Goal: Task Accomplishment & Management: Complete application form

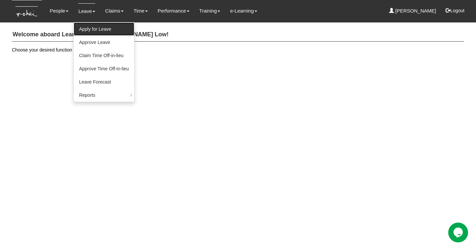
click at [94, 31] on link "Apply for Leave" at bounding box center [104, 28] width 61 height 13
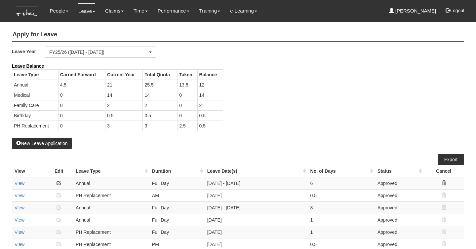
select select "50"
click at [43, 142] on button "New Leave Application" at bounding box center [42, 143] width 60 height 11
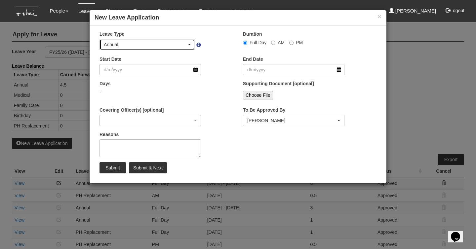
click at [123, 45] on div "Annual" at bounding box center [145, 44] width 83 height 7
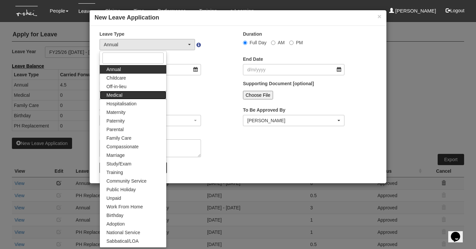
click at [116, 98] on span "Medical" at bounding box center [115, 95] width 16 height 7
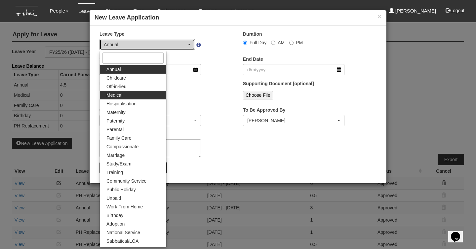
select select "4"
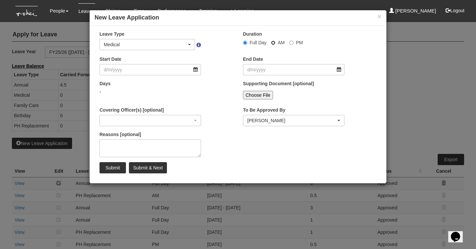
click at [272, 44] on input "AM" at bounding box center [273, 43] width 4 height 4
radio input "true"
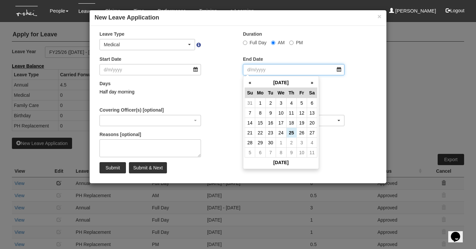
click at [255, 74] on input "End Date" at bounding box center [294, 69] width 102 height 11
click at [290, 122] on td "18" at bounding box center [291, 123] width 10 height 10
type input "[DATE]"
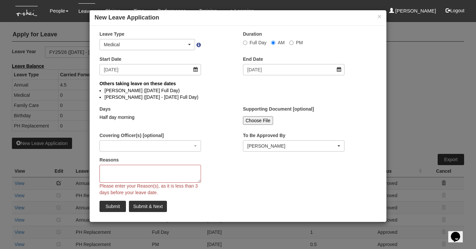
select select
click at [141, 173] on textarea "Reasons" at bounding box center [151, 174] width 102 height 18
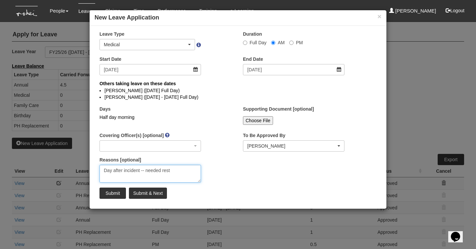
drag, startPoint x: 147, startPoint y: 172, endPoint x: 181, endPoint y: 170, distance: 34.8
click at [181, 170] on textarea "Day after incident -- needed rest" at bounding box center [151, 174] width 102 height 18
click at [145, 171] on textarea "Day after incident -- too drained" at bounding box center [151, 174] width 102 height 18
type textarea "Day after incident -- was too drained"
click at [155, 193] on input "Submit & Next" at bounding box center [148, 193] width 38 height 11
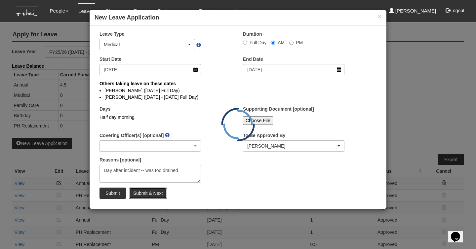
select select "1"
radio input "true"
select select
select select "50"
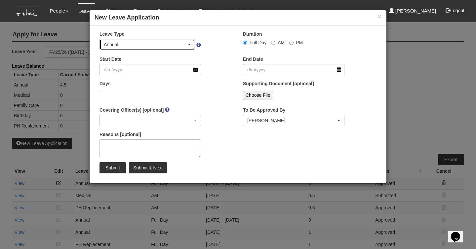
click at [172, 45] on div "Annual" at bounding box center [145, 44] width 83 height 7
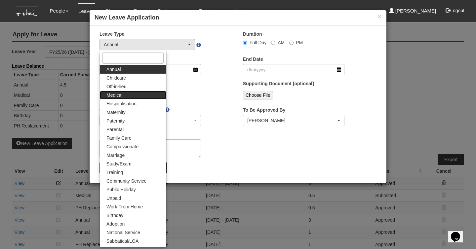
click at [124, 94] on link "Medical" at bounding box center [133, 95] width 66 height 9
select select "4"
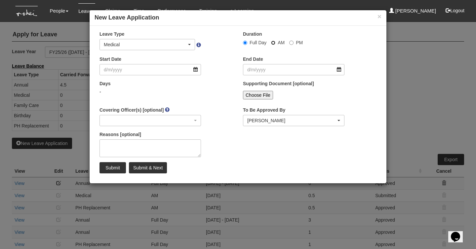
click at [272, 44] on input "AM" at bounding box center [273, 43] width 4 height 4
radio input "true"
click at [139, 69] on input "Start Date" at bounding box center [151, 69] width 102 height 11
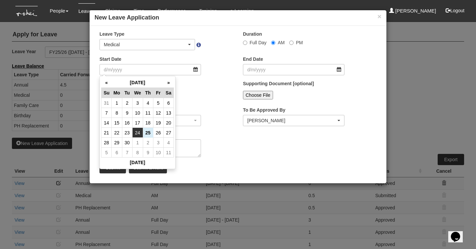
click at [138, 133] on td "24" at bounding box center [137, 133] width 11 height 10
type input "[DATE]"
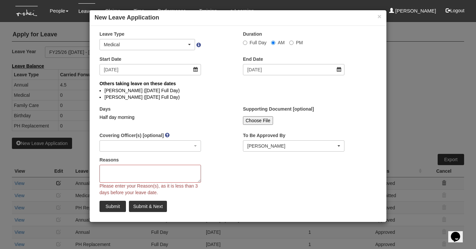
select select
click at [138, 178] on textarea "Reasons" at bounding box center [151, 174] width 102 height 18
click at [290, 42] on input "PM" at bounding box center [291, 43] width 4 height 4
radio input "true"
click at [128, 174] on textarea "Reasons" at bounding box center [151, 174] width 102 height 18
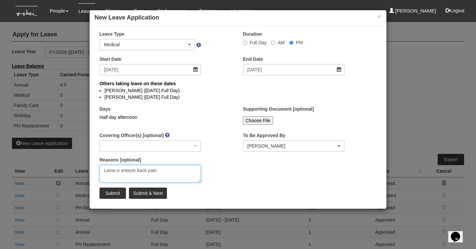
type textarea "Lame-o sneeze back pain"
click at [115, 194] on input "Submit" at bounding box center [113, 193] width 26 height 11
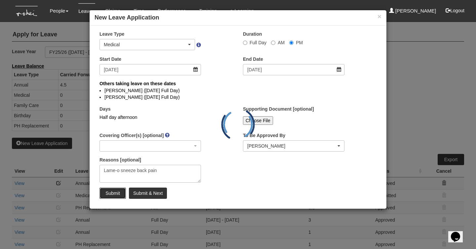
select select "1"
radio input "true"
select select
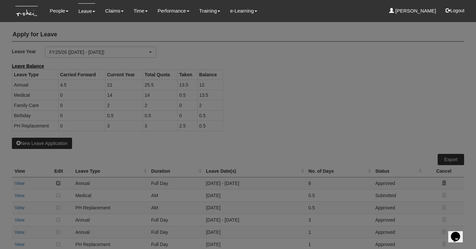
select select "50"
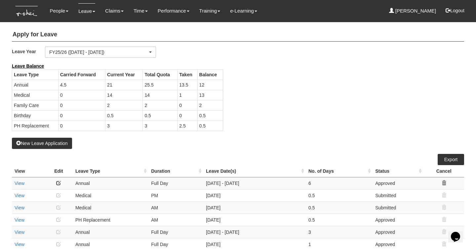
click at [279, 92] on div "Leave Balance Leave Type Carried Forward Current Year Total Quota Taken Balance…" at bounding box center [233, 100] width 453 height 75
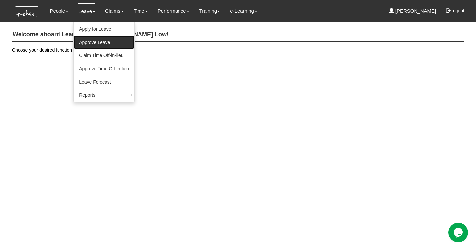
click at [85, 40] on link "Approve Leave" at bounding box center [104, 42] width 61 height 13
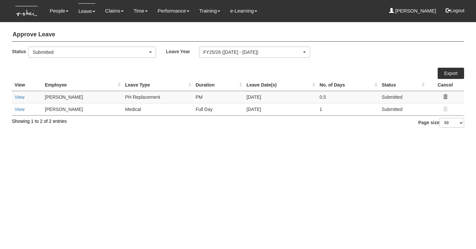
select select "50"
click at [20, 111] on link "View" at bounding box center [20, 109] width 10 height 5
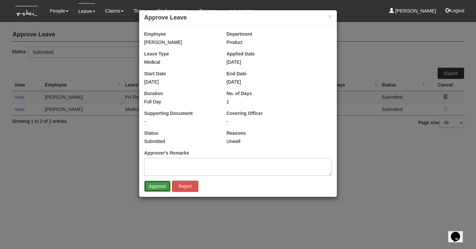
click at [157, 185] on input "Approve" at bounding box center [157, 186] width 26 height 11
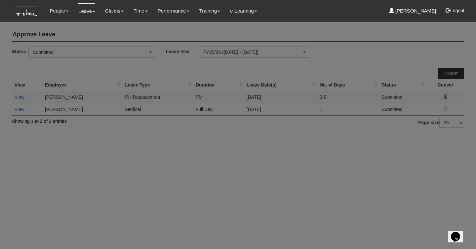
select select "50"
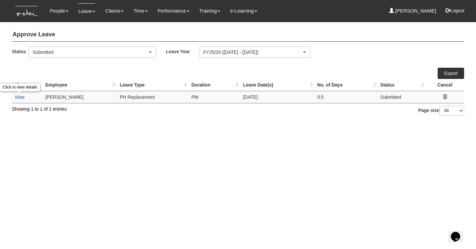
click at [20, 96] on link "View" at bounding box center [20, 97] width 10 height 5
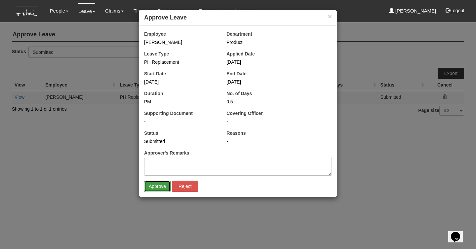
click at [150, 186] on input "Approve" at bounding box center [157, 186] width 26 height 11
select select "50"
